Goal: Task Accomplishment & Management: Manage account settings

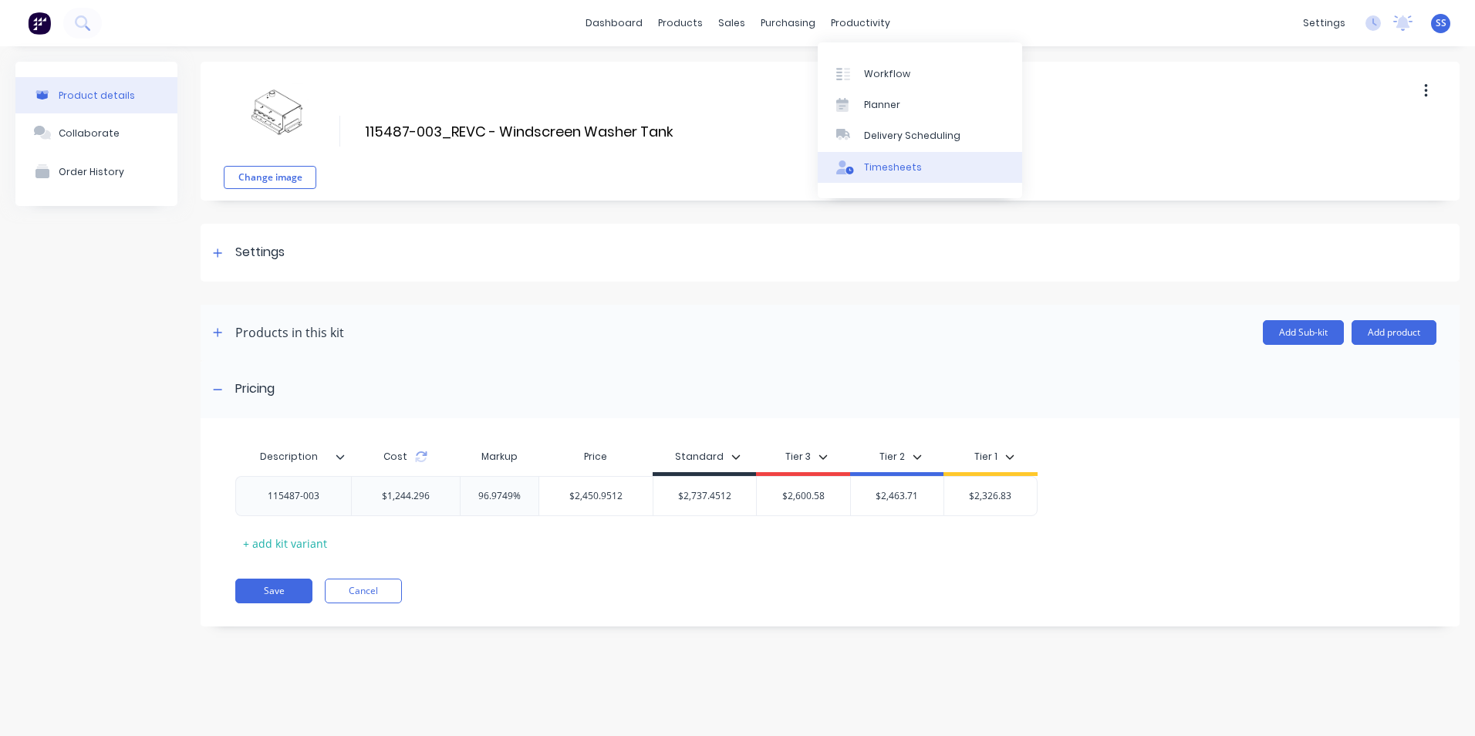
click at [893, 161] on div "Timesheets" at bounding box center [893, 167] width 58 height 14
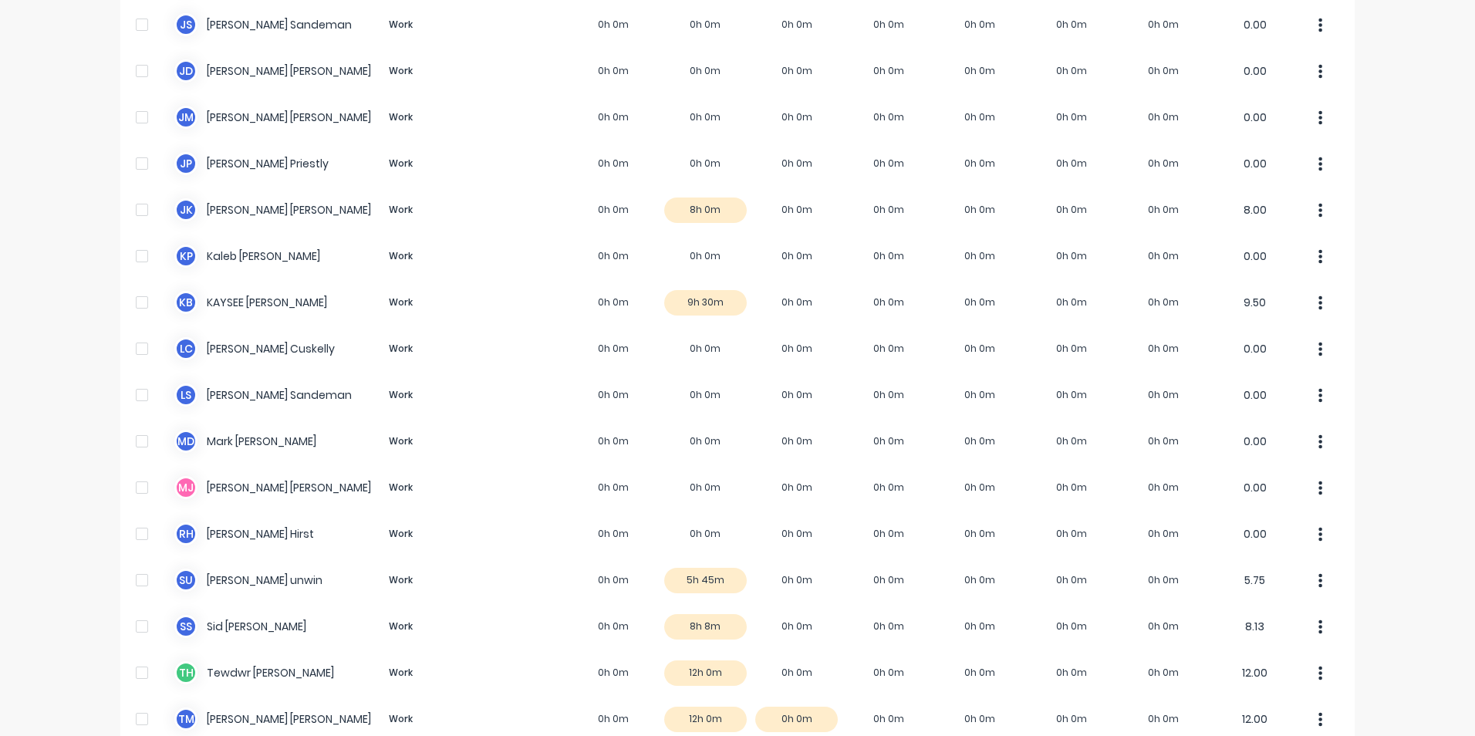
scroll to position [976, 0]
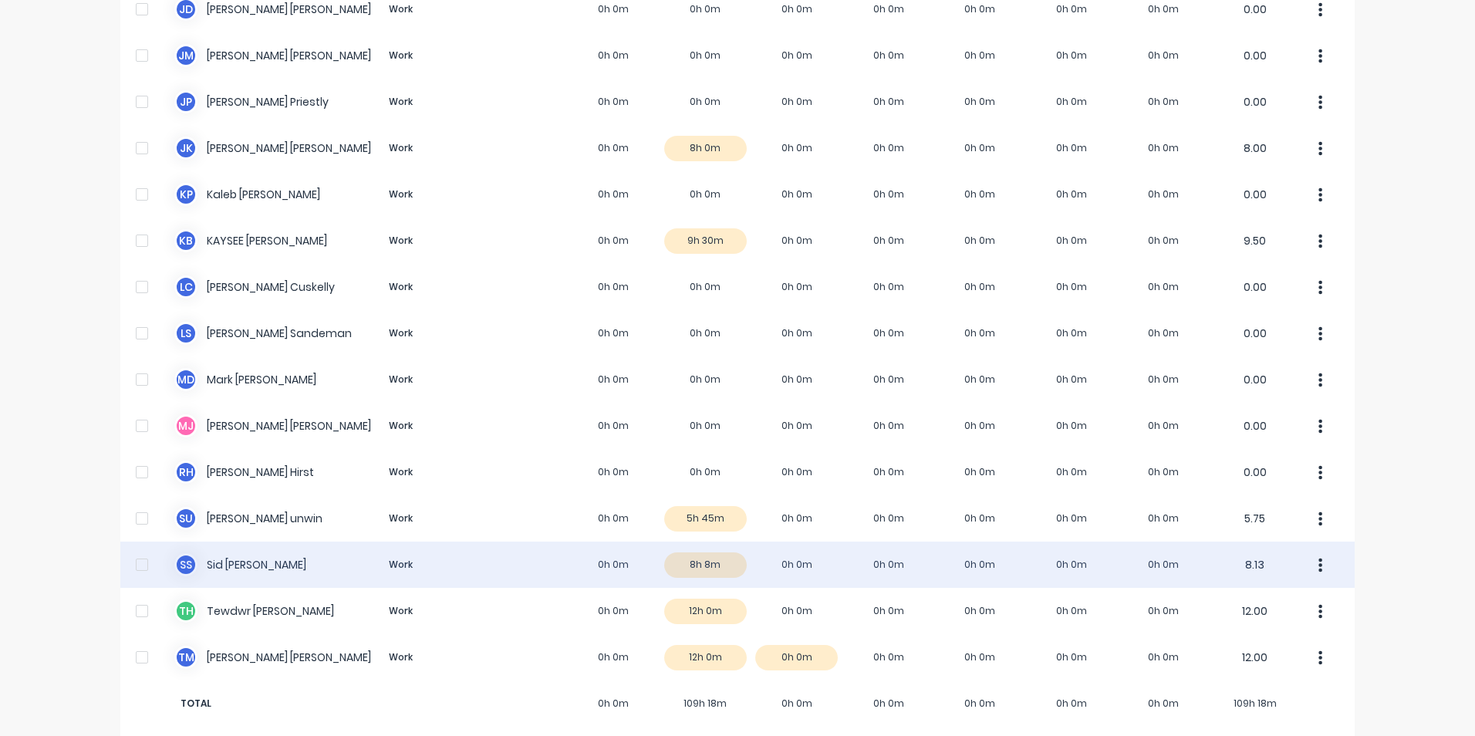
click at [1319, 558] on icon "button" at bounding box center [1321, 565] width 4 height 14
click at [691, 550] on div "S S [PERSON_NAME] Work 0h 0m 8h 8m 0h 0m 0h 0m 0h 0m 0h 0m 0h 0m 8.13 Approve U…" at bounding box center [737, 564] width 1234 height 46
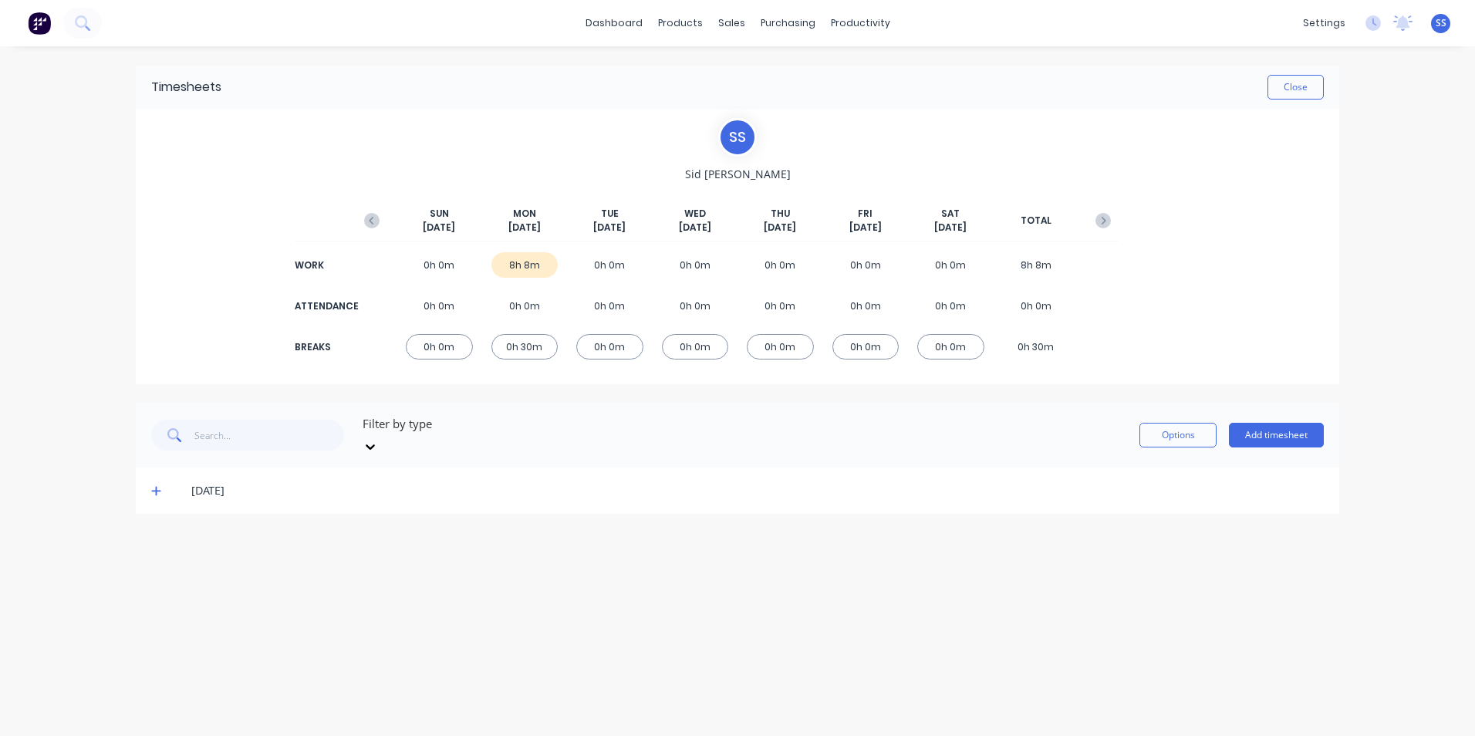
click at [153, 485] on icon at bounding box center [156, 490] width 10 height 11
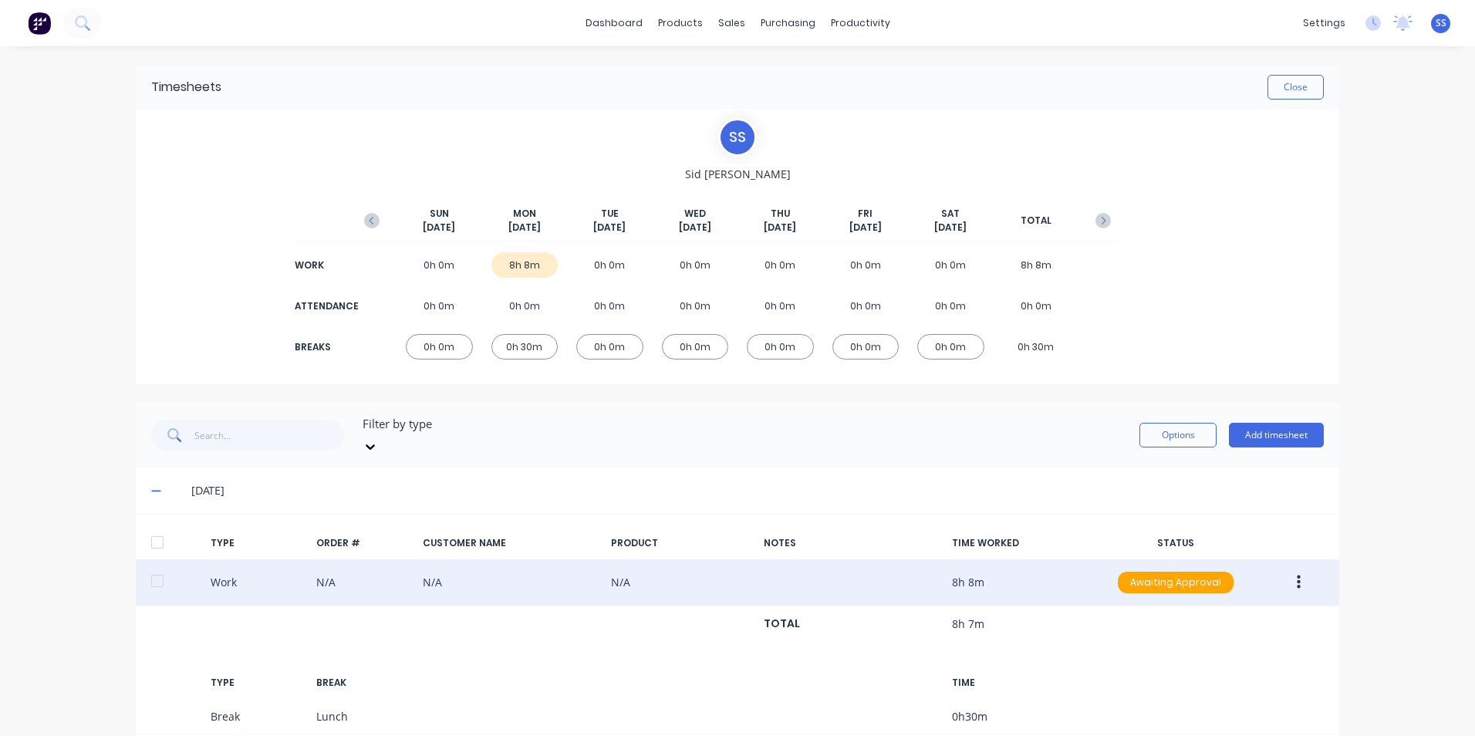
click at [1297, 568] on button "button" at bounding box center [1298, 582] width 36 height 28
click at [1219, 513] on div "Edit" at bounding box center [1243, 524] width 119 height 22
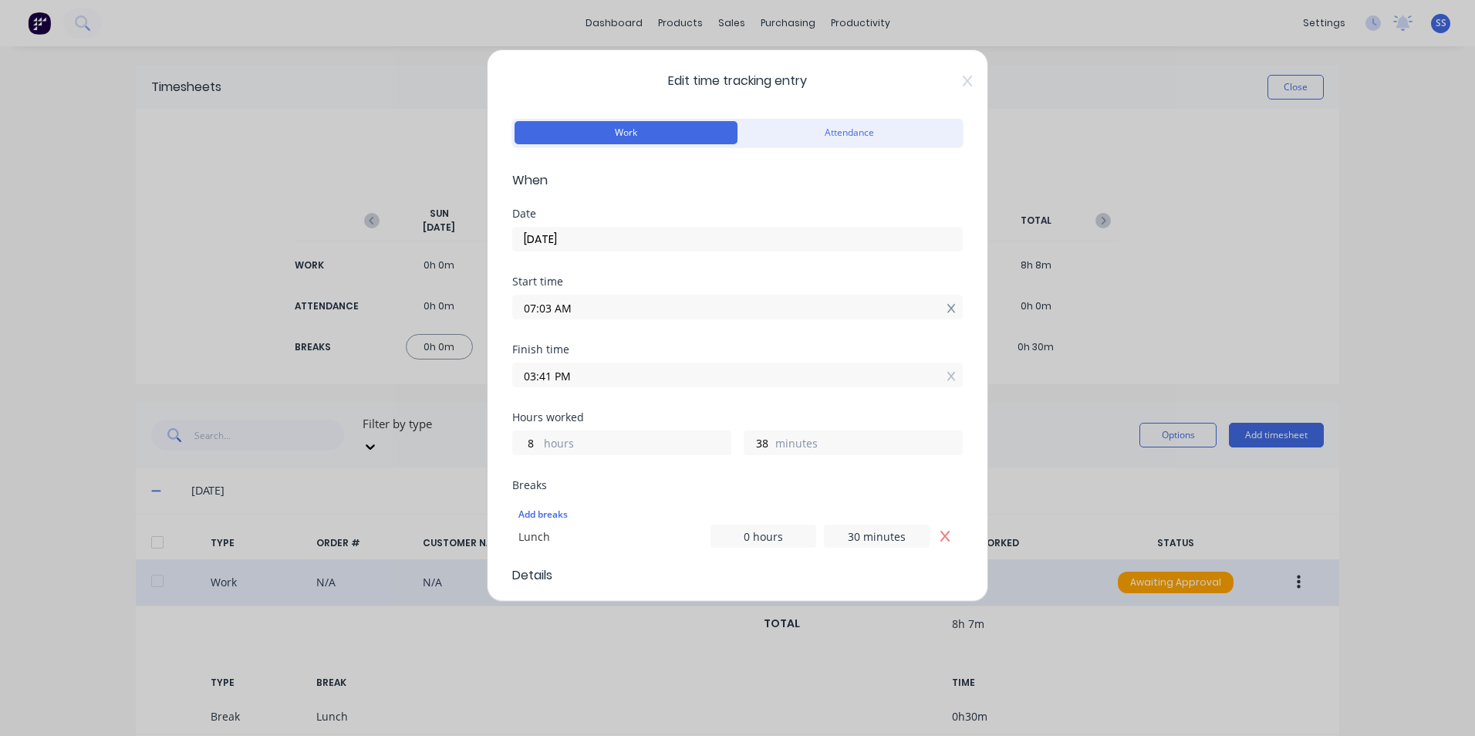
click at [947, 308] on icon at bounding box center [951, 308] width 8 height 11
click at [679, 312] on input at bounding box center [737, 306] width 449 height 23
type input "07:10 AM"
type input "8"
type input "31"
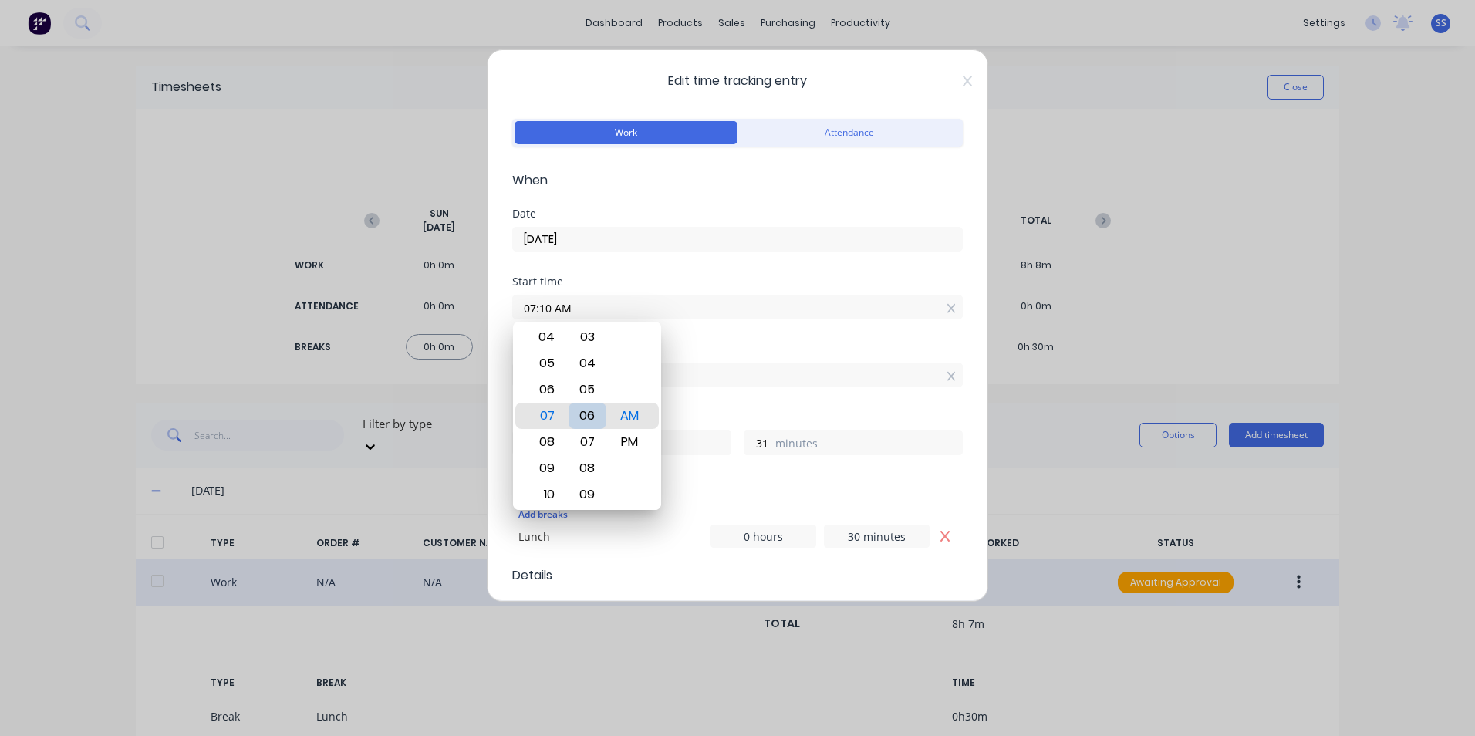
type input "07:06 AM"
type input "35"
type input "07:03 AM"
type input "38"
click at [592, 339] on div "00" at bounding box center [587, 337] width 38 height 26
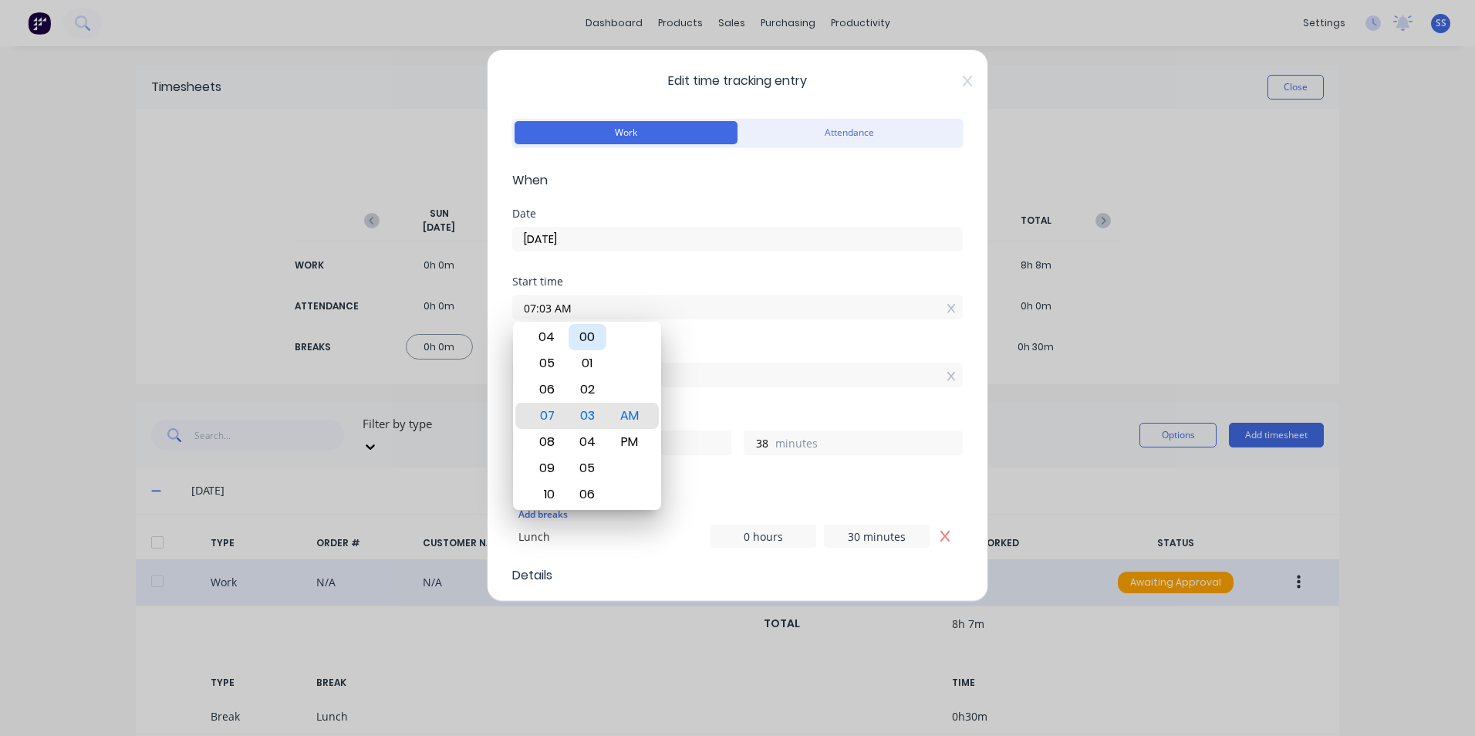
type input "07:00 AM"
type input "41"
click at [764, 369] on input "03:41 PM" at bounding box center [737, 374] width 449 height 23
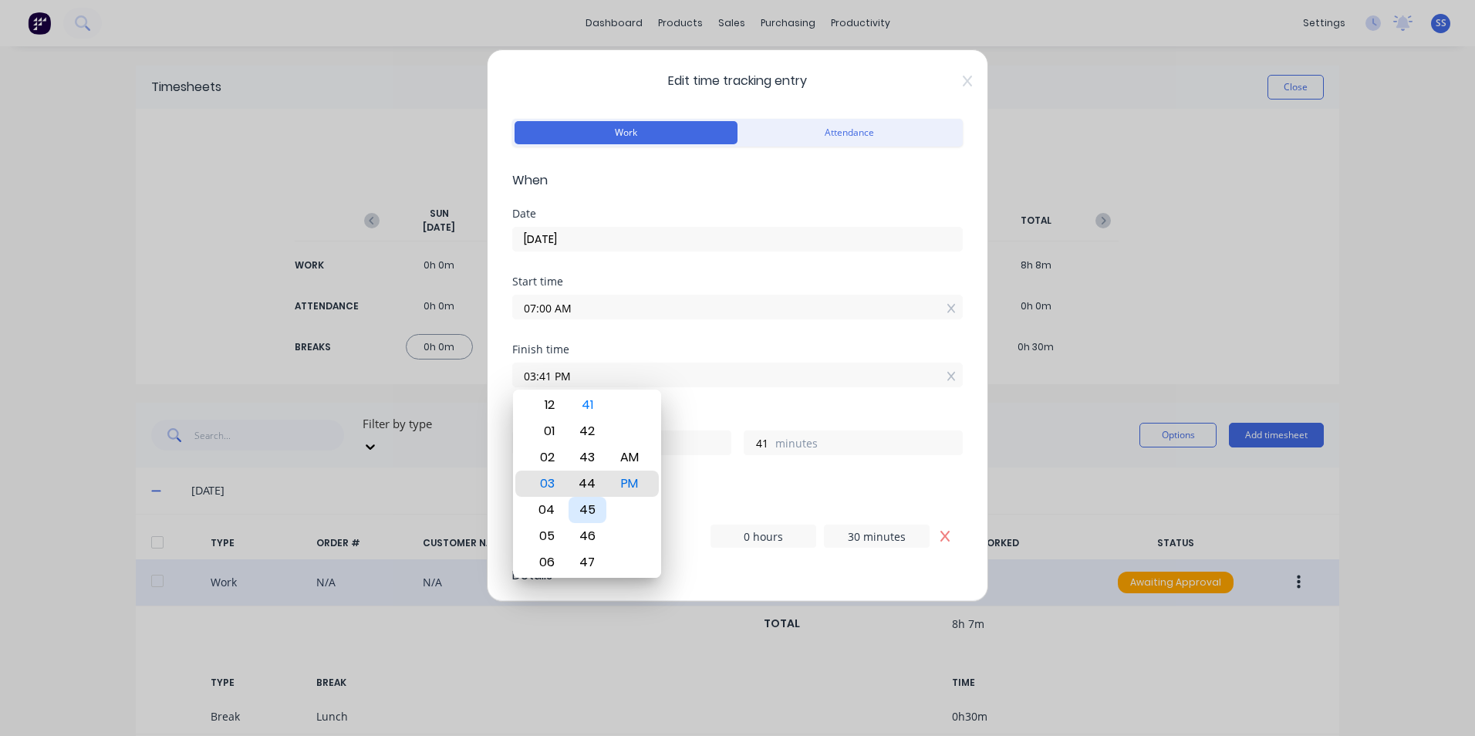
type input "03:44 PM"
type input "44"
click at [595, 504] on div "45" at bounding box center [587, 510] width 38 height 26
type input "03:45 PM"
type input "45"
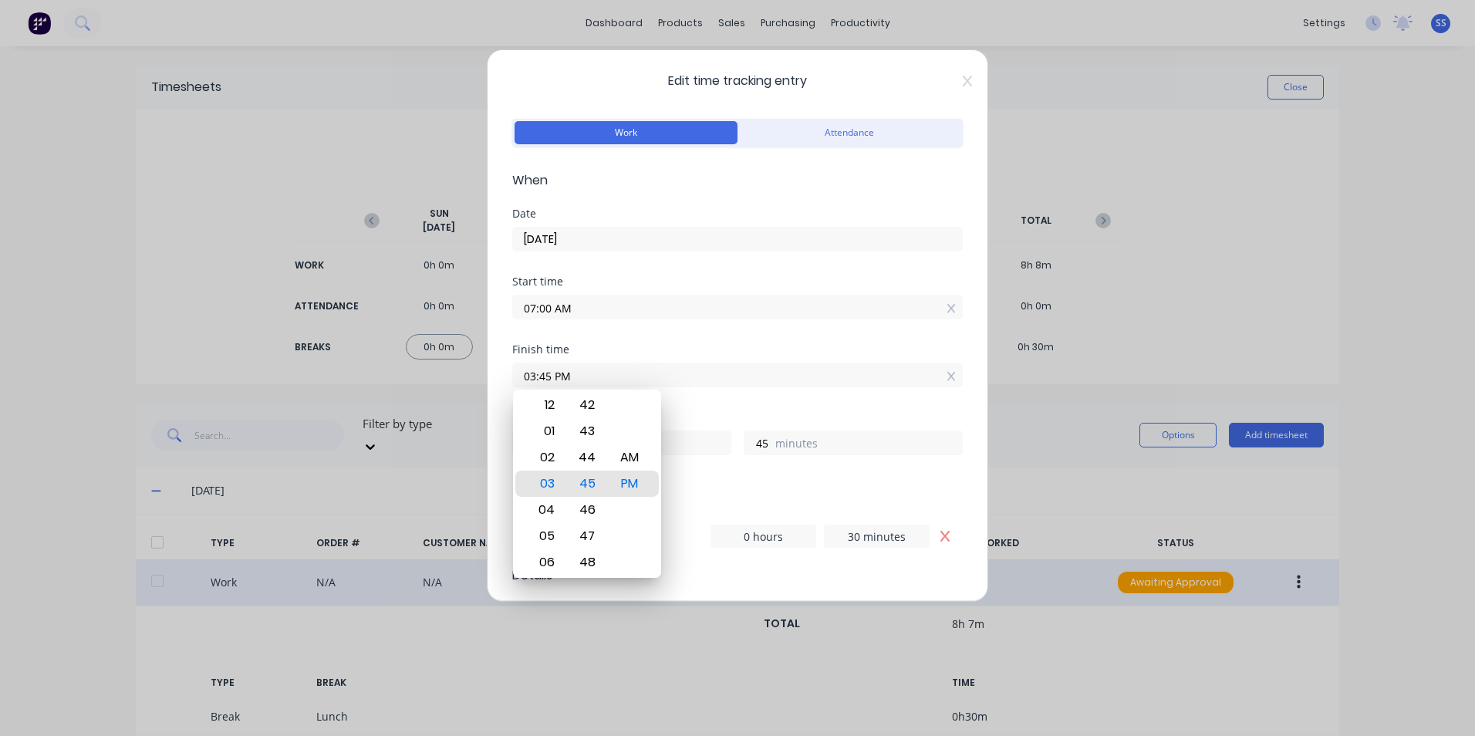
click at [891, 479] on div "Hours worked 8 hours 45 minutes" at bounding box center [737, 446] width 450 height 68
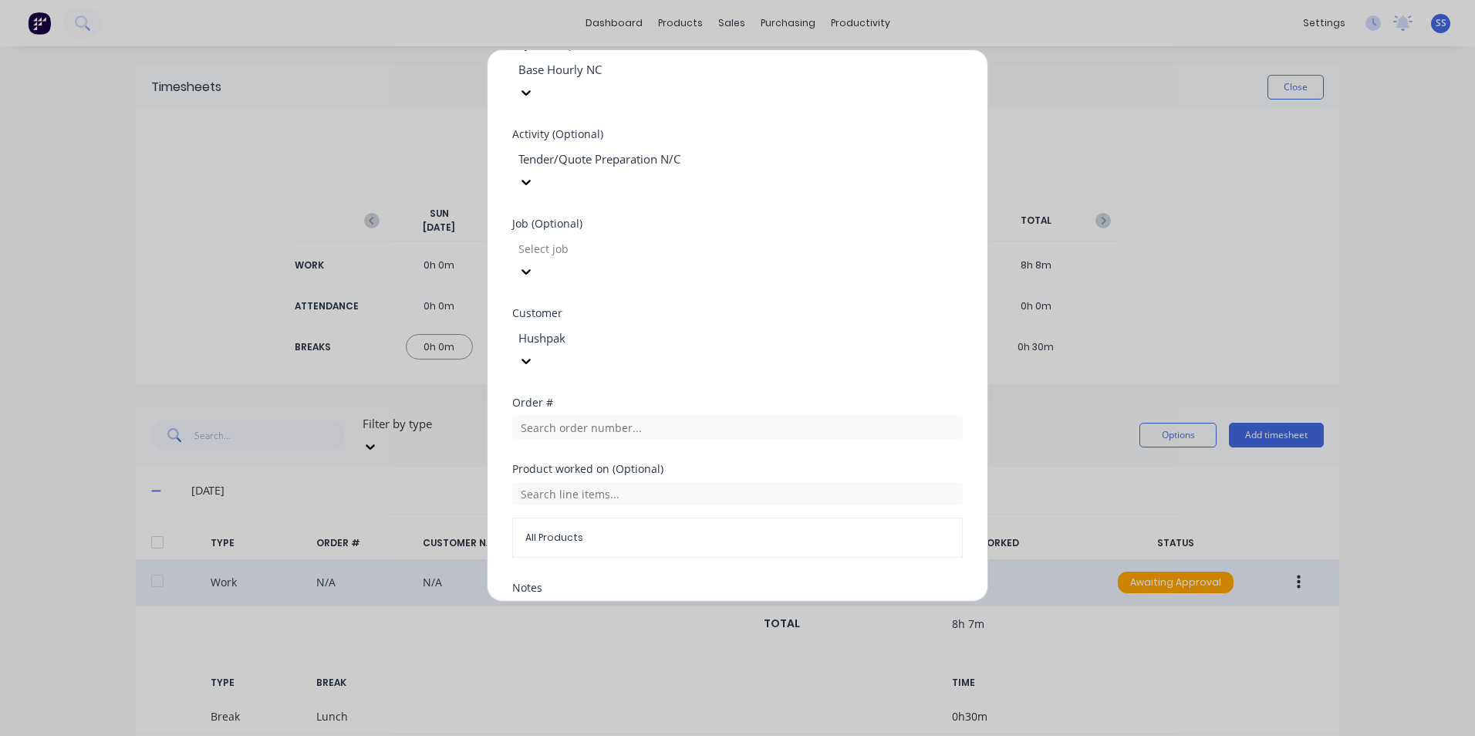
scroll to position [624, 0]
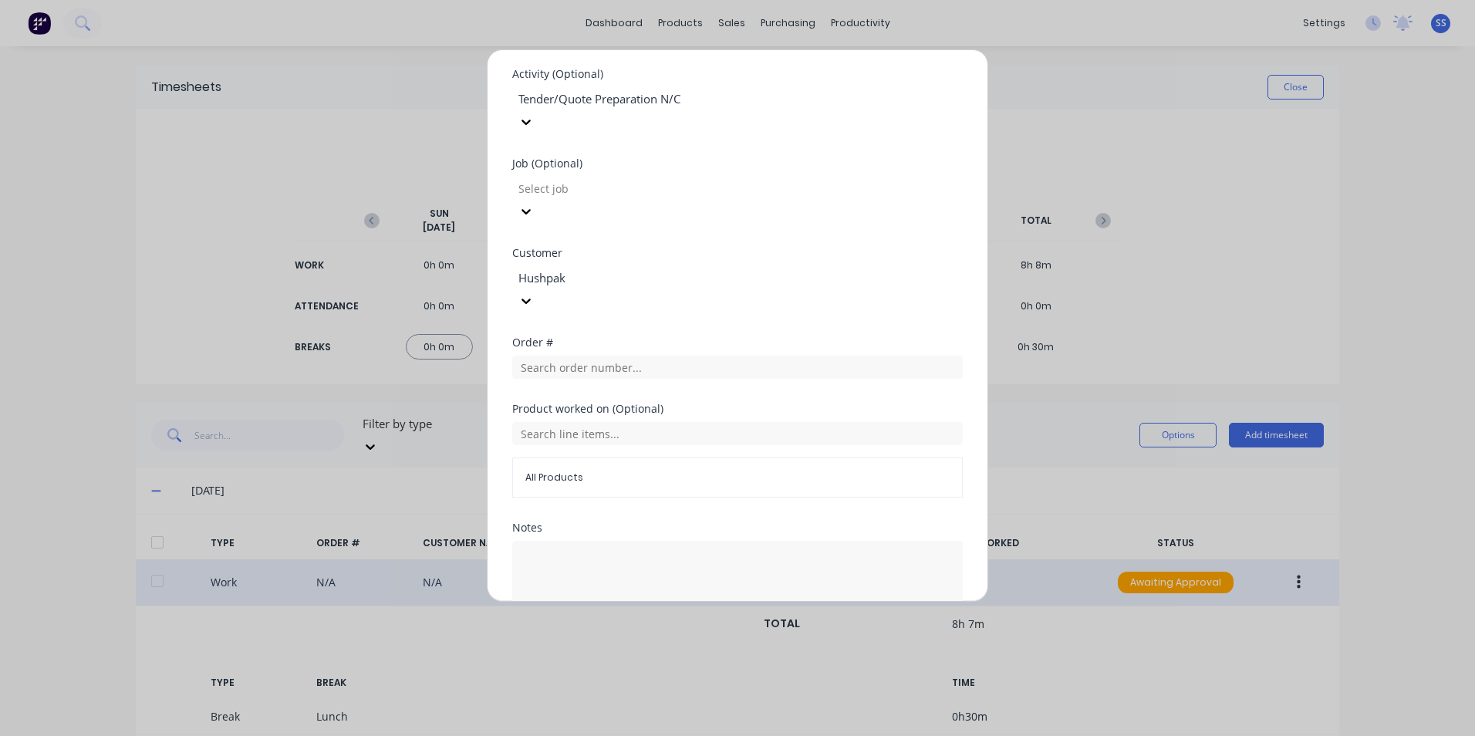
click at [693, 647] on button "Edit time tracking entry" at bounding box center [701, 659] width 132 height 25
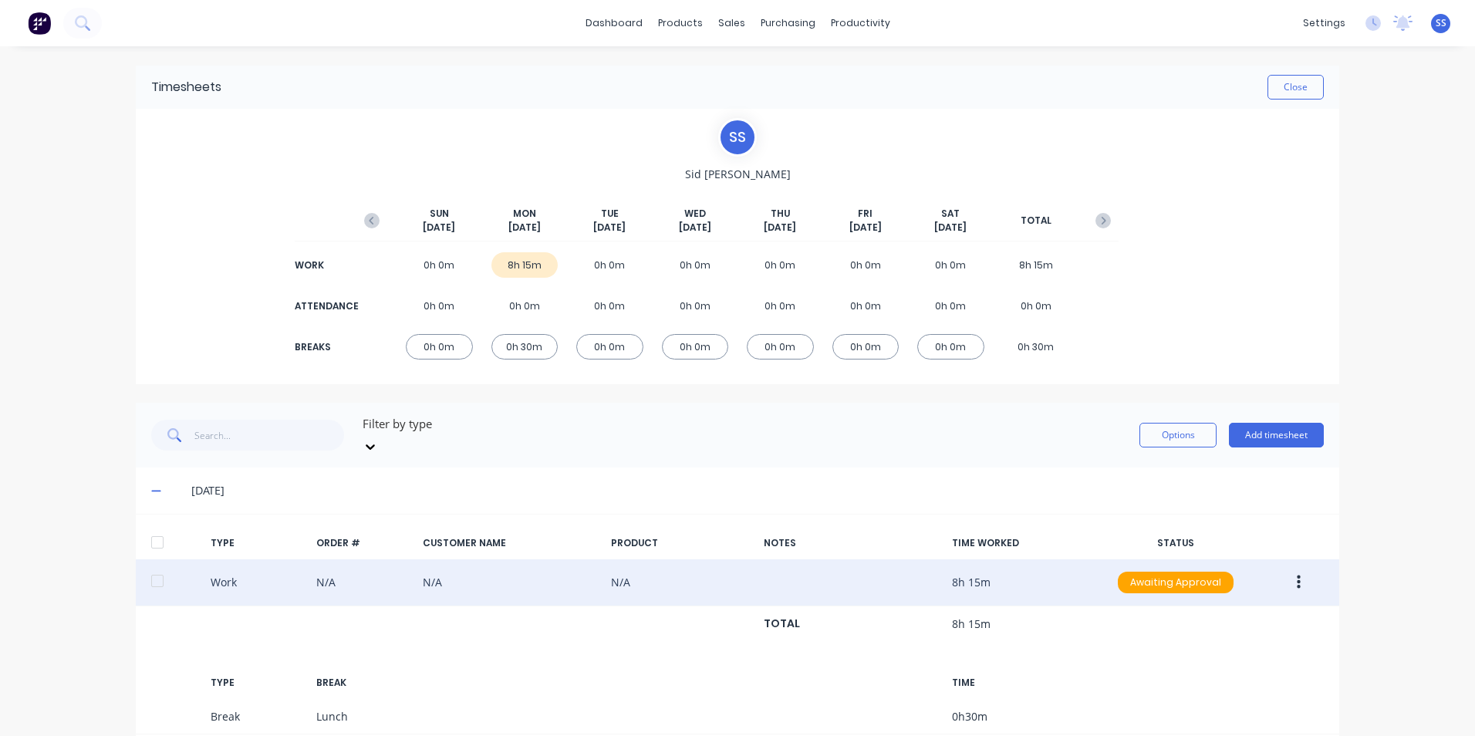
click at [153, 485] on icon at bounding box center [156, 490] width 10 height 11
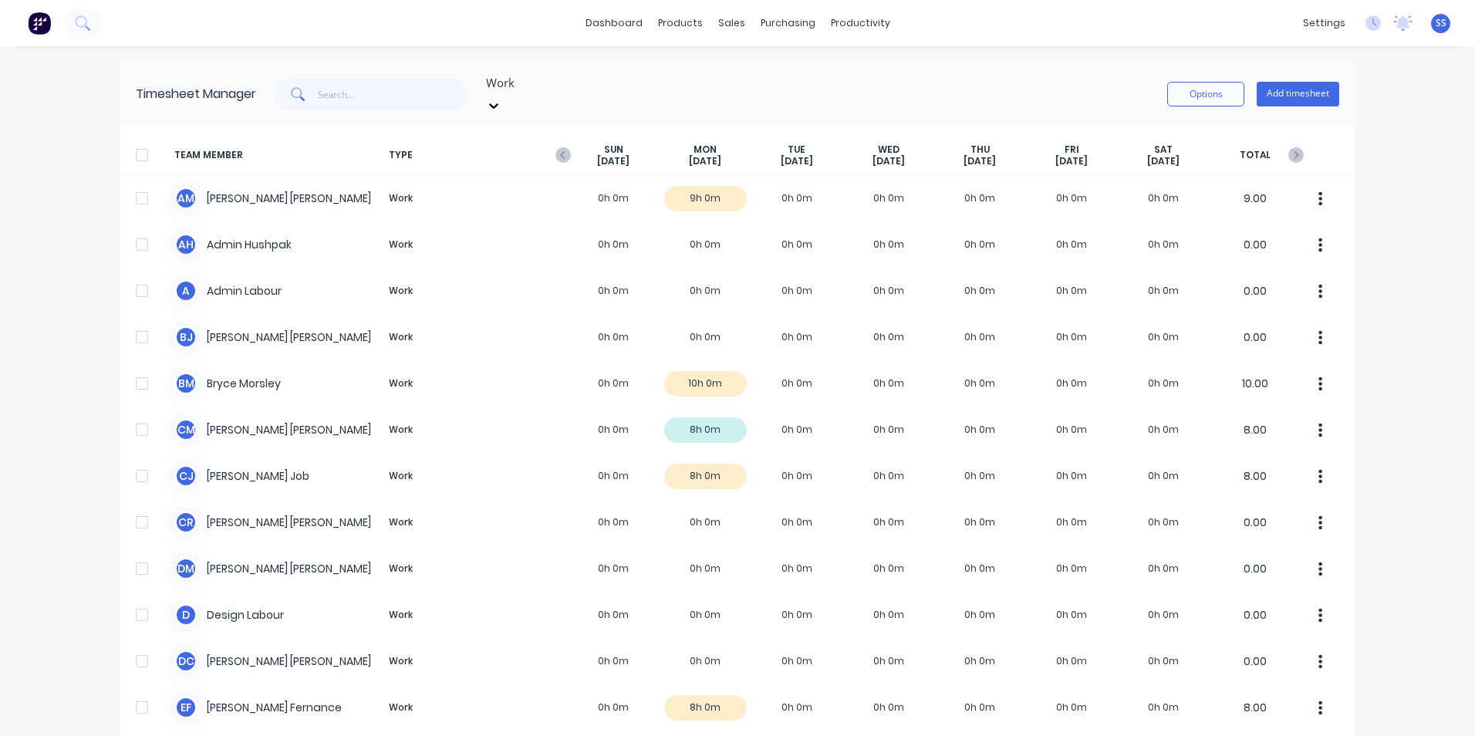
click at [1444, 297] on div "dashboard products sales purchasing productivity dashboard products Product Cat…" at bounding box center [737, 368] width 1475 height 736
click at [1390, 162] on div "dashboard products sales purchasing productivity dashboard products Product Cat…" at bounding box center [737, 368] width 1475 height 736
